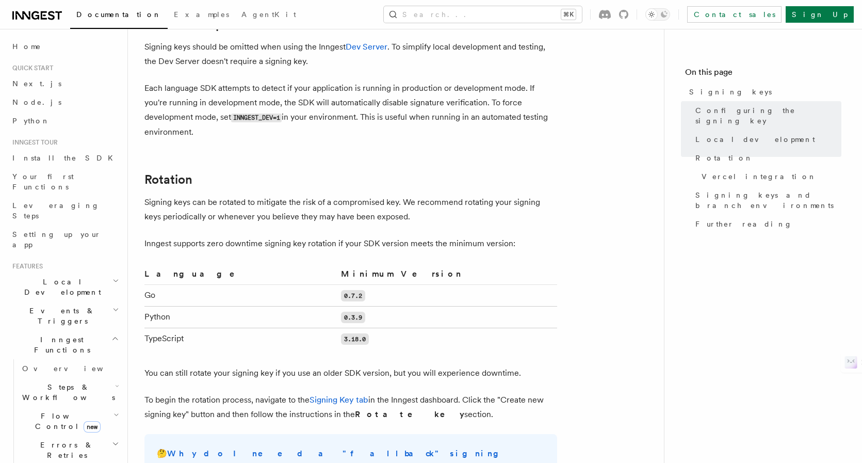
scroll to position [540, 0]
click at [650, 96] on main "Platform Deployment Signing keys Inngest uses signing keys to secure communicat…" at bounding box center [404, 275] width 520 height 1572
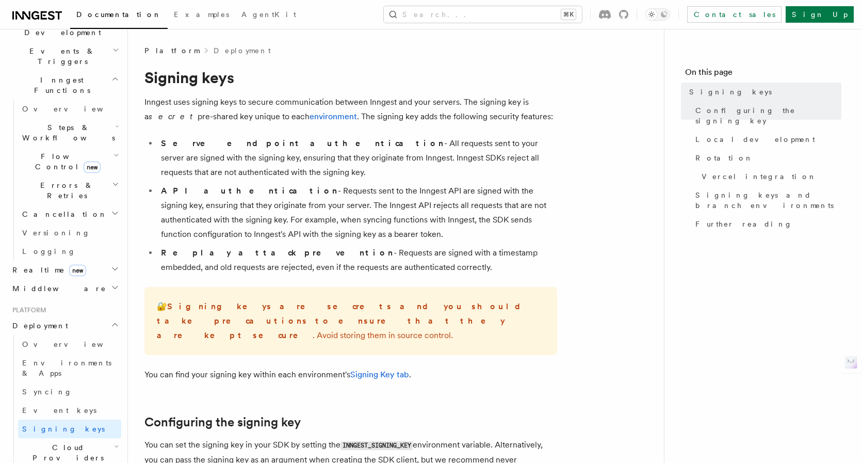
scroll to position [0, 0]
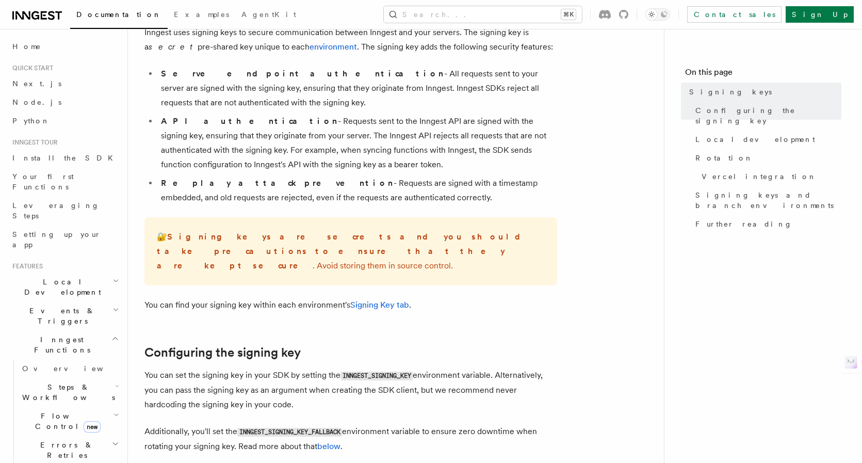
scroll to position [90, 0]
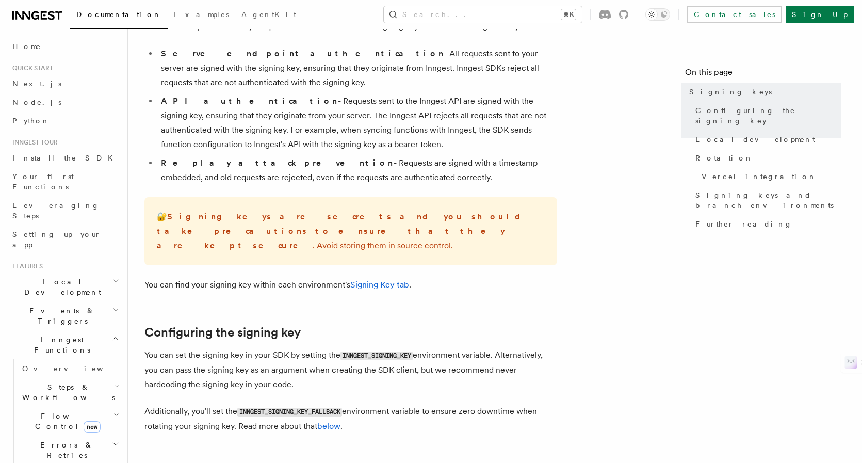
click at [395, 278] on p "You can find your signing key within each environment's Signing Key tab ." at bounding box center [350, 285] width 413 height 14
click at [395, 280] on link "Signing Key tab" at bounding box center [379, 285] width 59 height 10
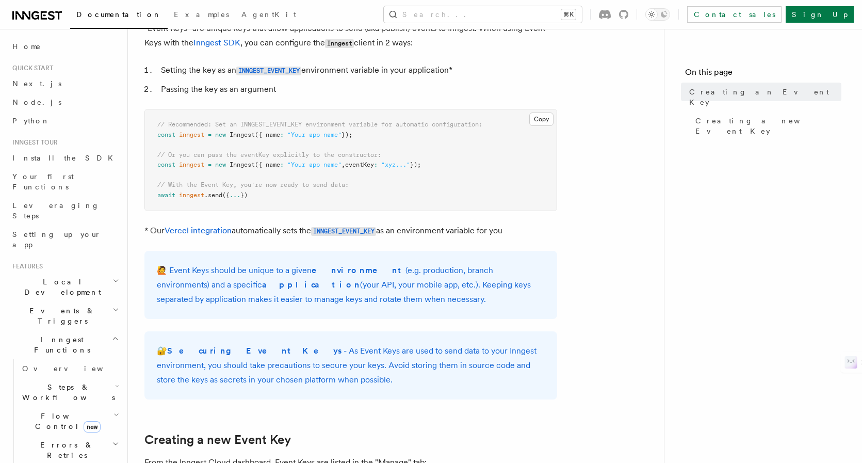
scroll to position [174, 0]
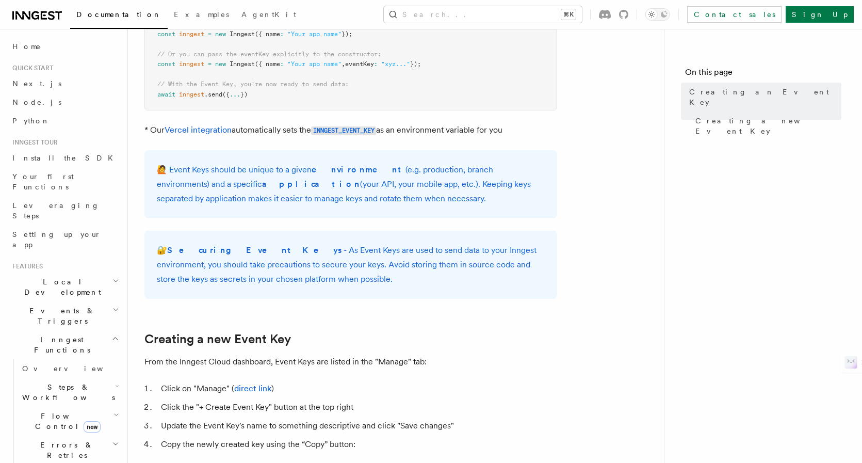
click at [509, 140] on article "Platform Deployment Creating an Event Key “Event Keys” are unique keys that all…" at bounding box center [395, 437] width 503 height 1133
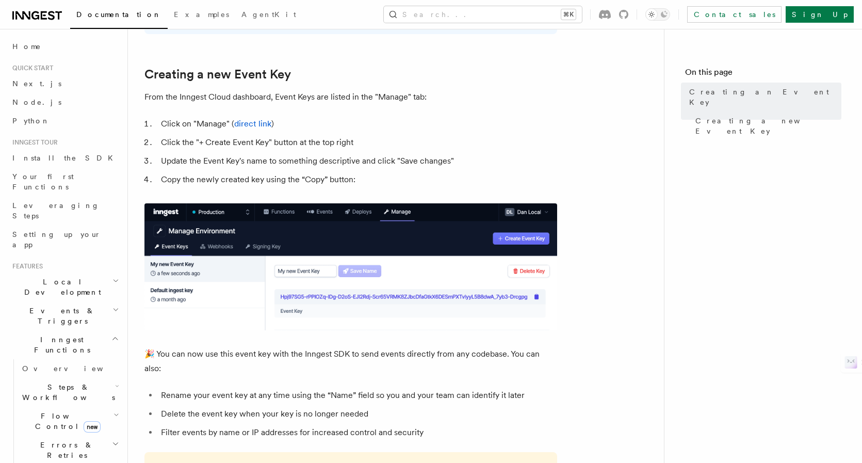
scroll to position [441, 0]
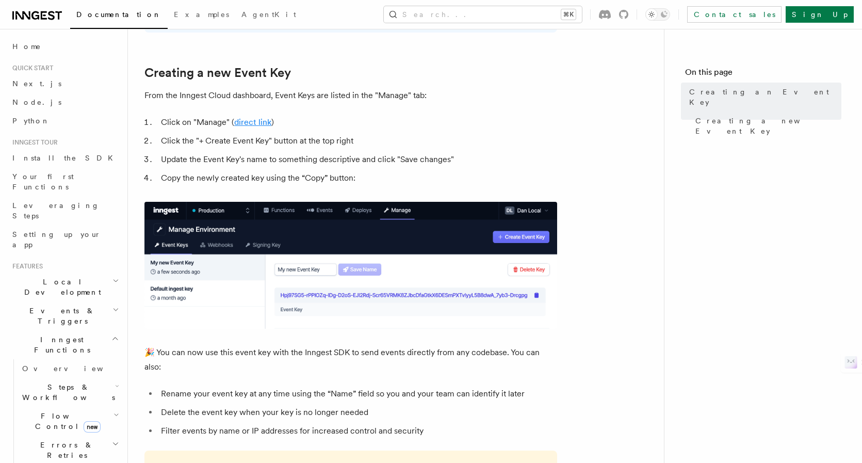
click at [243, 120] on link "direct link" at bounding box center [252, 122] width 37 height 10
